Goal: Task Accomplishment & Management: Complete application form

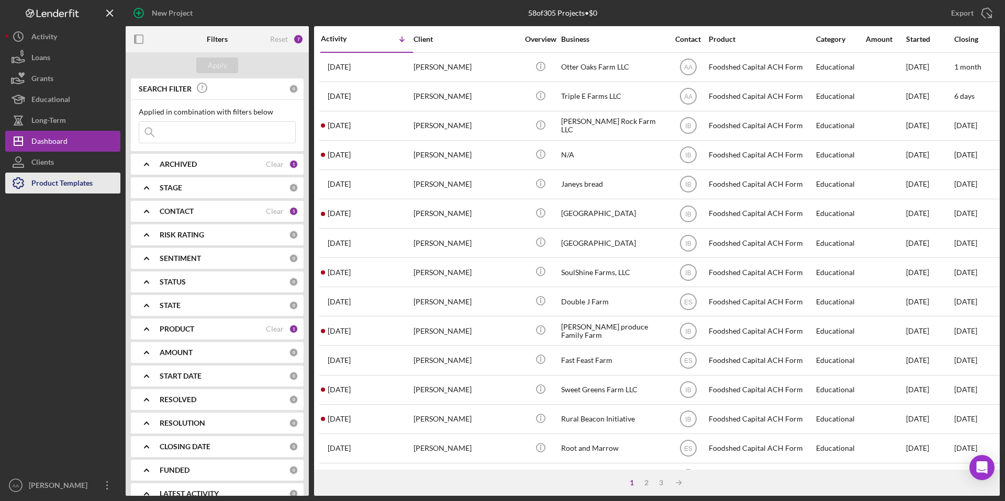
click at [54, 182] on div "Product Templates" at bounding box center [61, 185] width 61 height 24
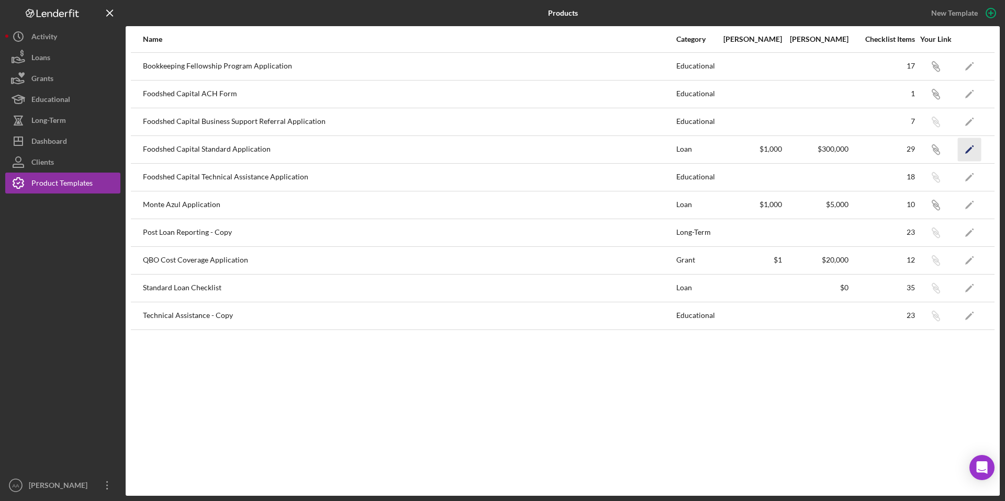
click at [973, 140] on icon "Icon/Edit" at bounding box center [970, 150] width 24 height 24
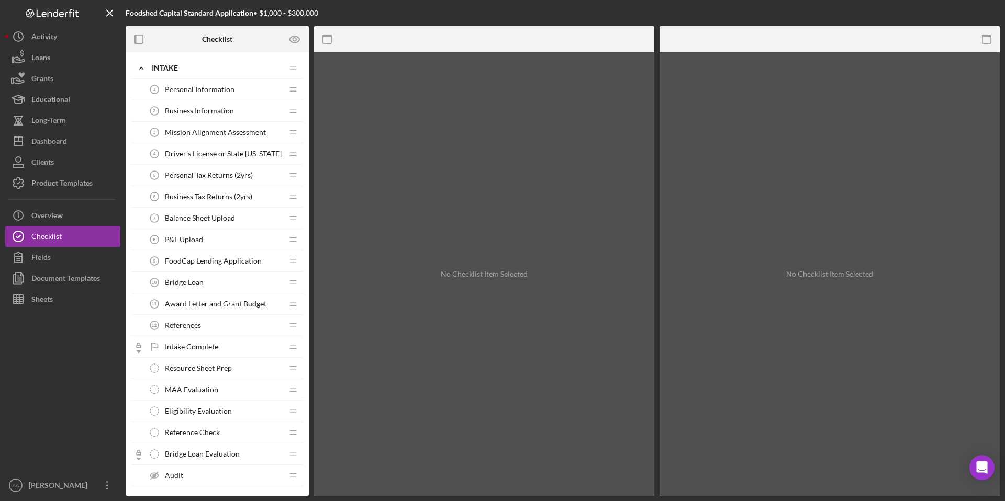
click at [202, 281] on span "Bridge Loan" at bounding box center [184, 282] width 39 height 8
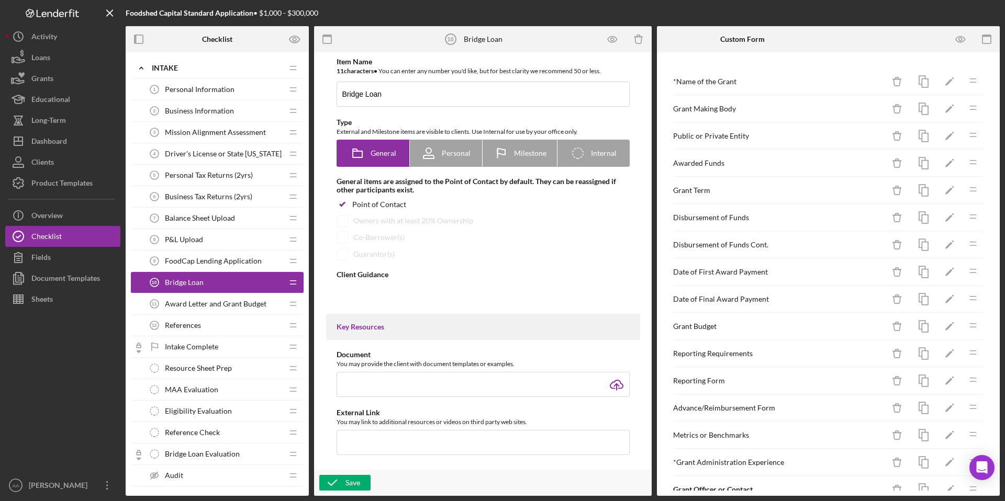
type textarea "<div>Congratulations on your grant award! FoodCap strives to increase accessibi…"
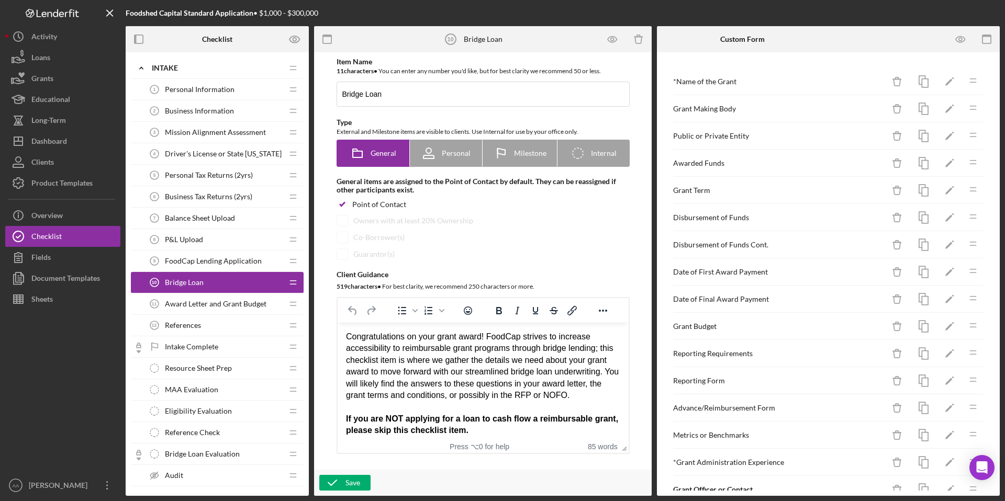
click at [204, 218] on span "Balance Sheet Upload" at bounding box center [200, 218] width 70 height 8
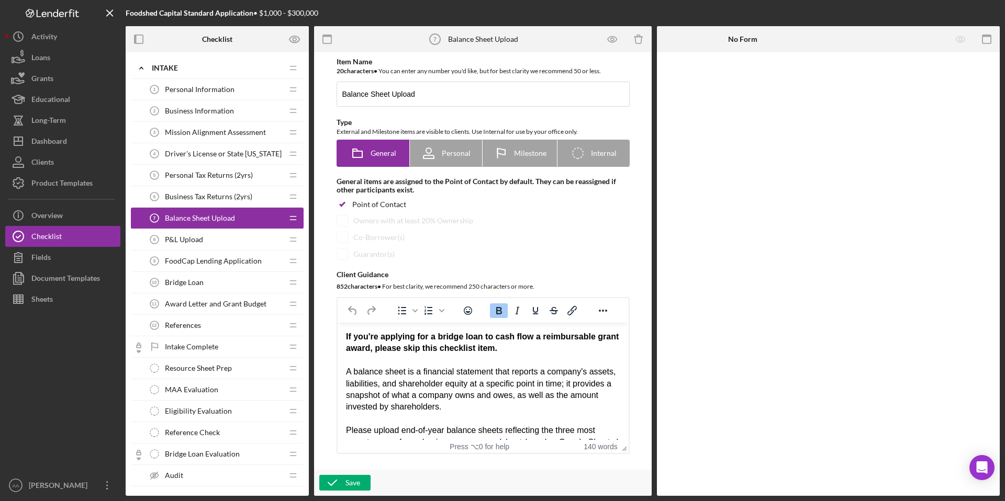
click at [218, 241] on div "P&L Upload 8 P&L Upload" at bounding box center [213, 239] width 139 height 21
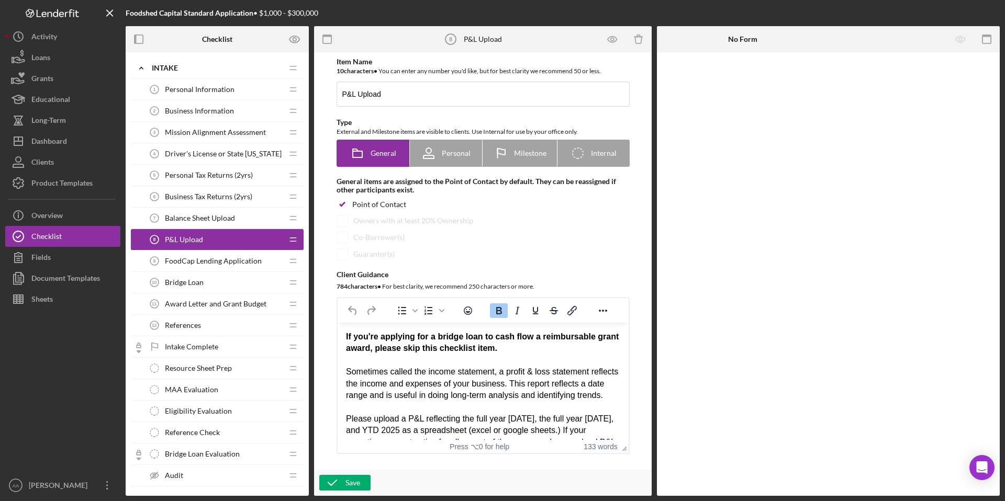
click at [210, 255] on div "FoodCap Lending Application 9 FoodCap Lending Application" at bounding box center [213, 261] width 139 height 21
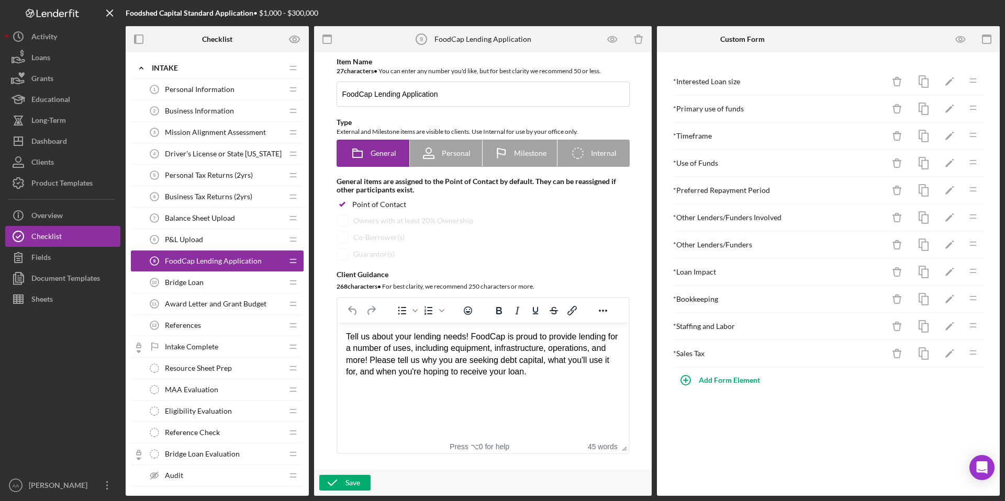
click at [227, 216] on span "Balance Sheet Upload" at bounding box center [200, 218] width 70 height 8
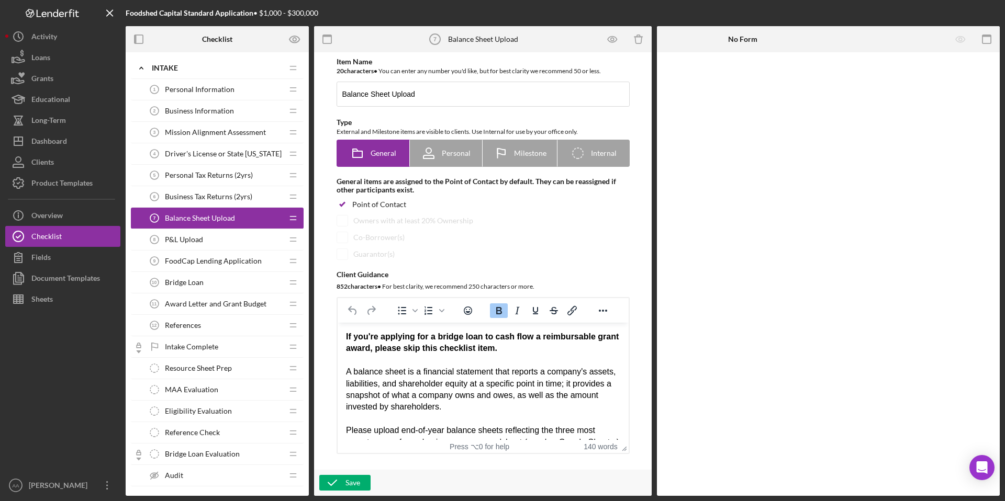
click at [242, 174] on span "Personal Tax Returns (2yrs)" at bounding box center [209, 175] width 88 height 8
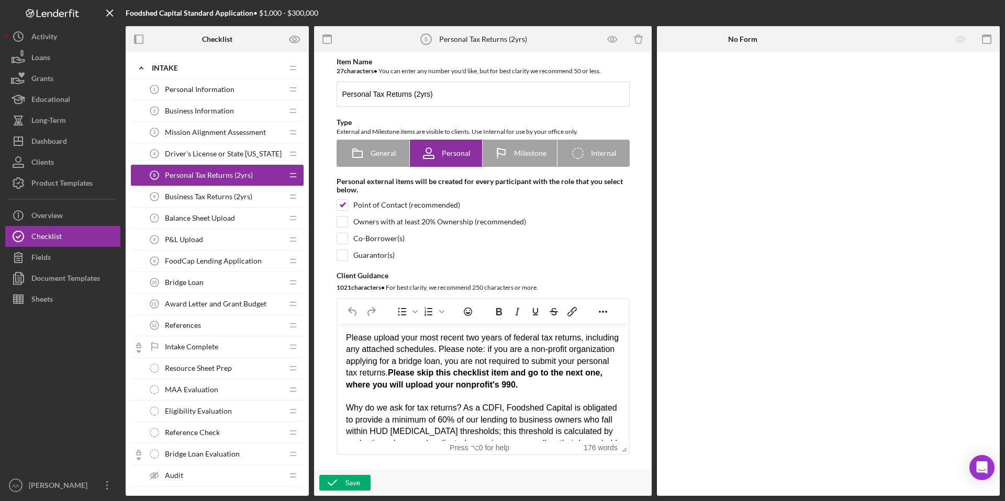
click at [232, 198] on span "Business Tax Returns (2yrs)" at bounding box center [208, 197] width 87 height 8
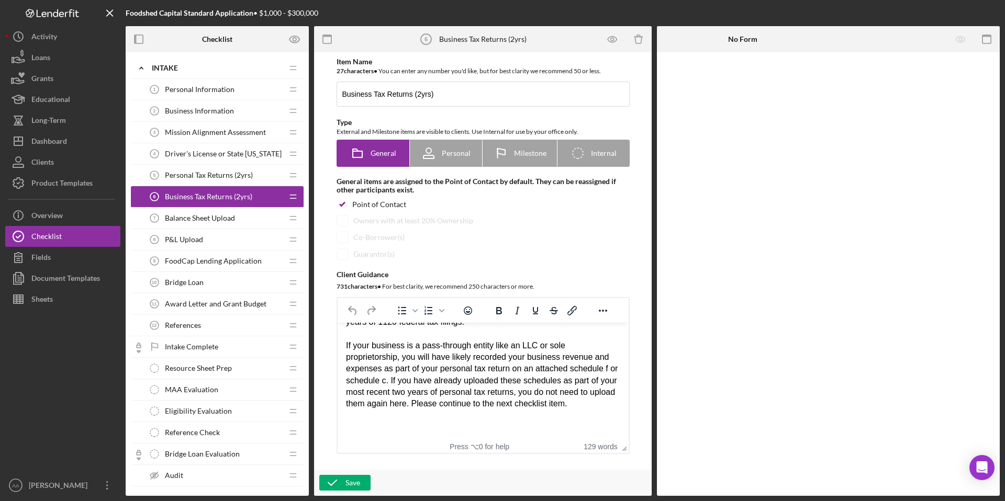
scroll to position [99, 0]
